Goal: Find specific page/section: Find specific page/section

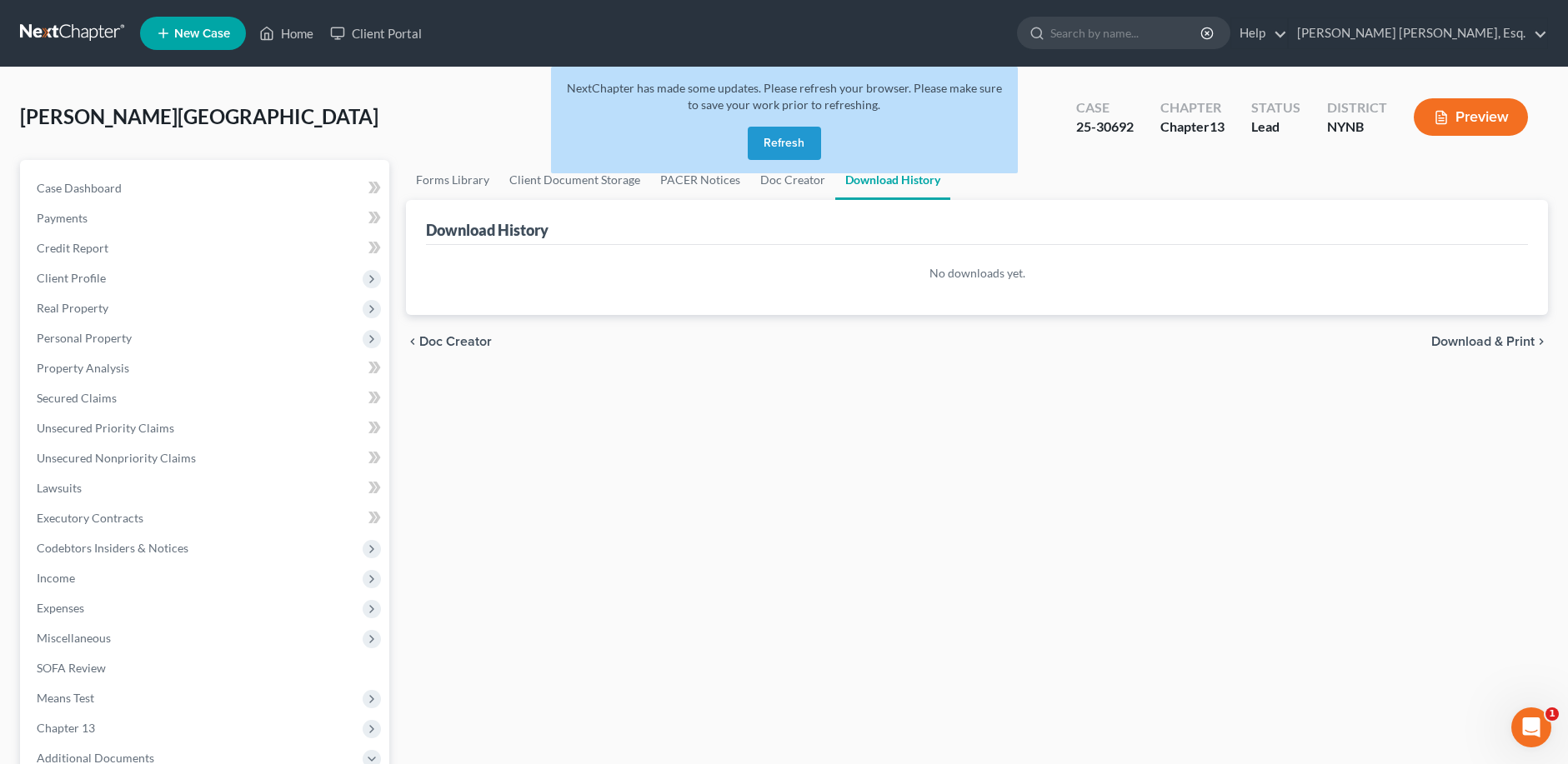
click at [799, 147] on button "Refresh" at bounding box center [784, 143] width 73 height 34
